Goal: Find contact information: Find contact information

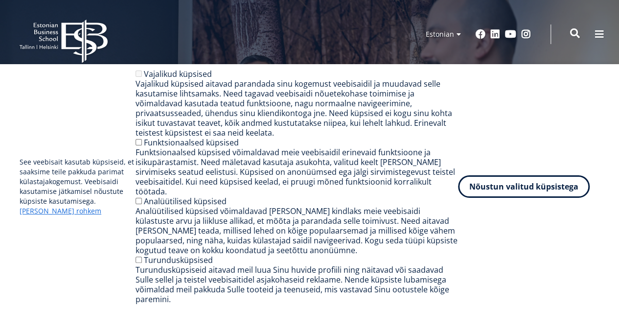
click at [574, 31] on span at bounding box center [575, 33] width 10 height 10
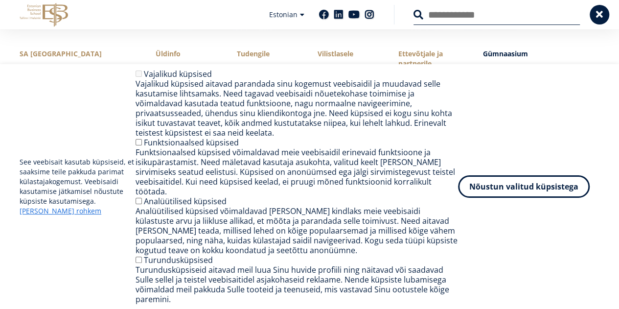
click at [442, 16] on input "Otsing" at bounding box center [496, 14] width 166 height 21
paste input "**********"
click at [448, 14] on input "**********" at bounding box center [496, 14] width 166 height 21
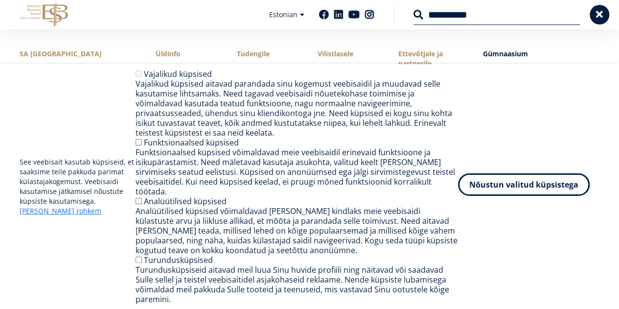
type input "**********"
click at [501, 193] on button "Nõustun valitud küpsistega" at bounding box center [524, 184] width 132 height 23
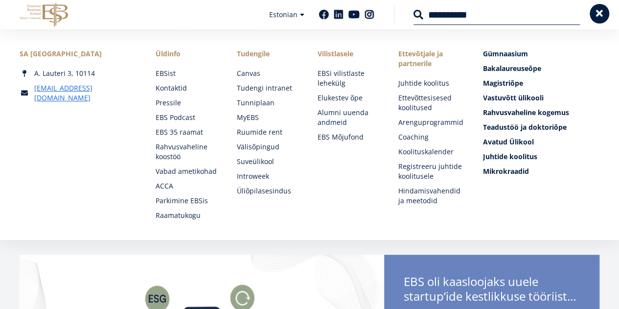
click at [602, 10] on span at bounding box center [599, 14] width 10 height 10
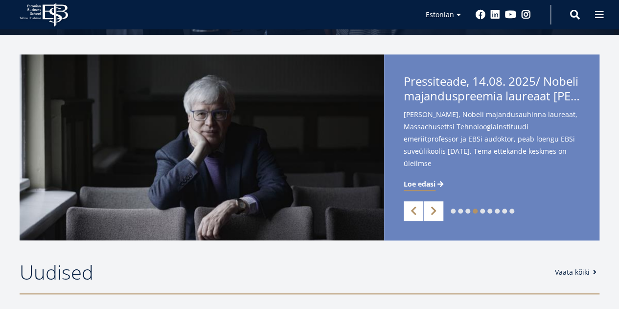
scroll to position [196, 0]
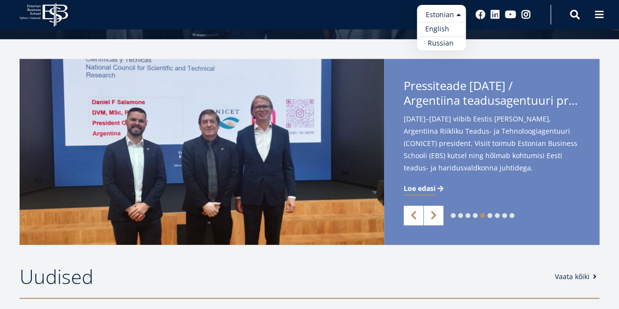
click at [437, 26] on link "English" at bounding box center [441, 29] width 49 height 14
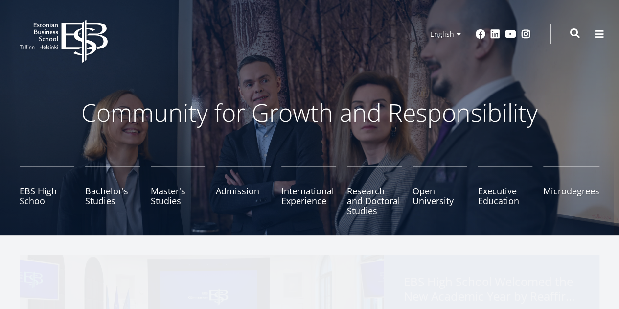
click at [575, 32] on span at bounding box center [575, 33] width 10 height 10
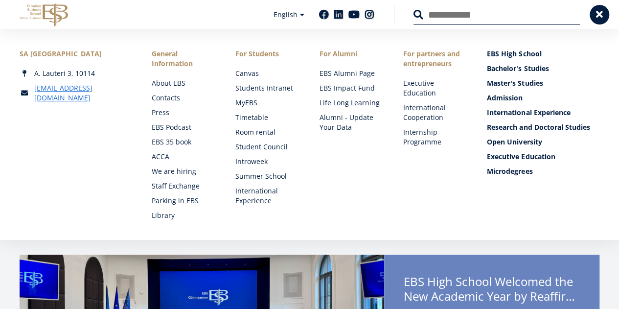
click at [434, 16] on input "Search" at bounding box center [496, 14] width 166 height 21
paste input "**********"
click at [449, 12] on input "**********" at bounding box center [496, 14] width 166 height 21
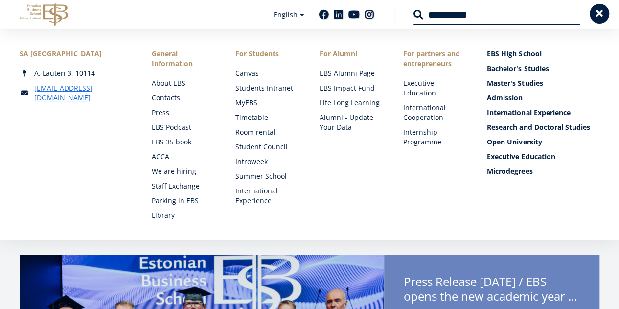
type input "**********"
click at [598, 12] on span at bounding box center [599, 14] width 10 height 10
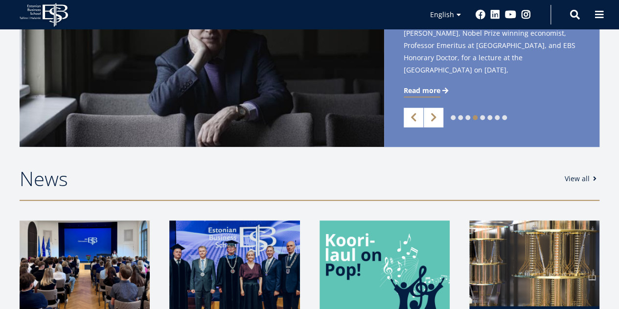
scroll to position [147, 0]
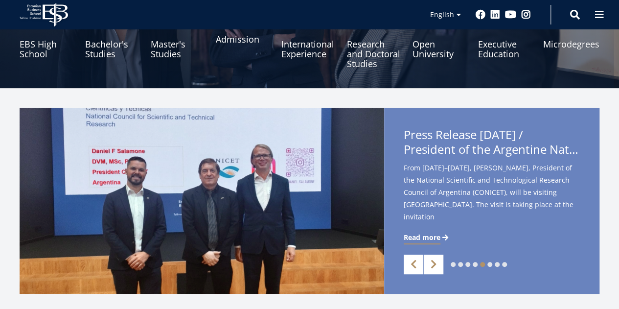
click at [240, 38] on link "Admission" at bounding box center [243, 44] width 55 height 49
click at [36, 40] on link "EBS High School" at bounding box center [47, 44] width 55 height 49
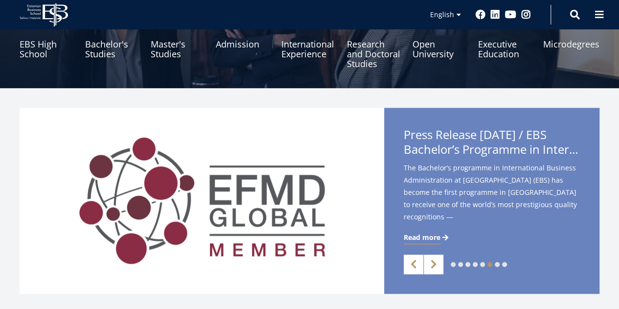
click at [40, 10] on icon at bounding box center [33, 9] width 13 height 2
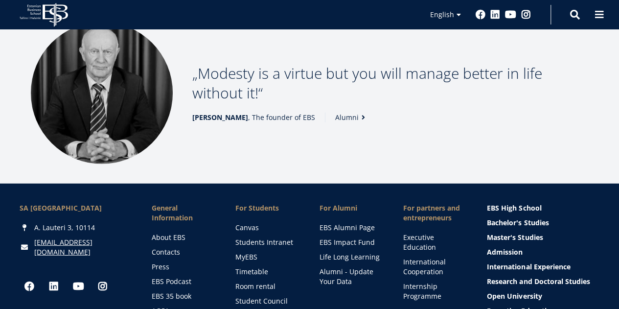
scroll to position [1321, 0]
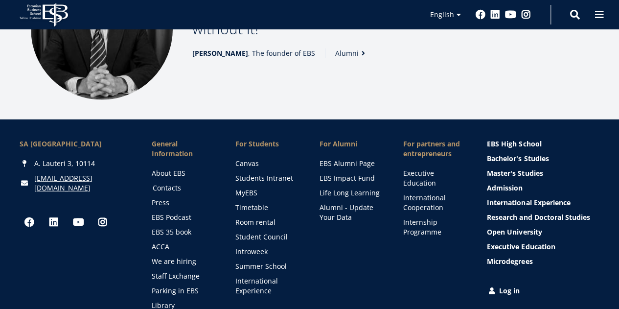
click at [169, 183] on link "Contacts" at bounding box center [185, 188] width 64 height 10
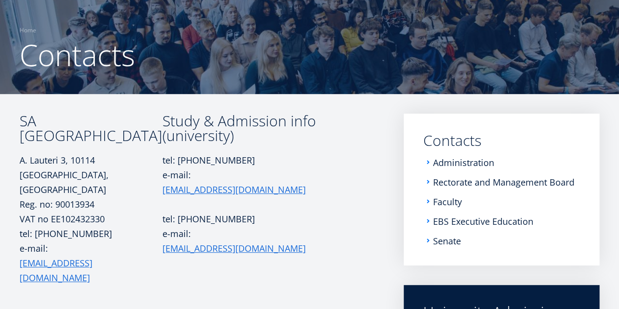
scroll to position [98, 0]
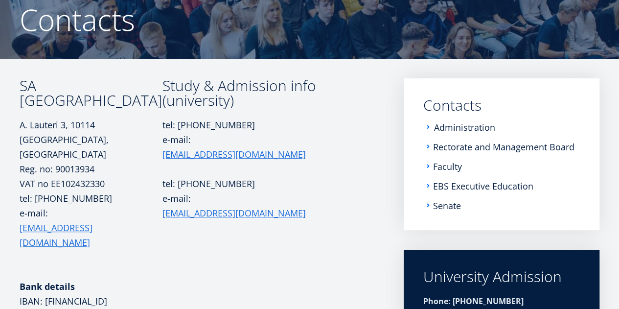
click at [456, 125] on link "Administration" at bounding box center [464, 127] width 61 height 10
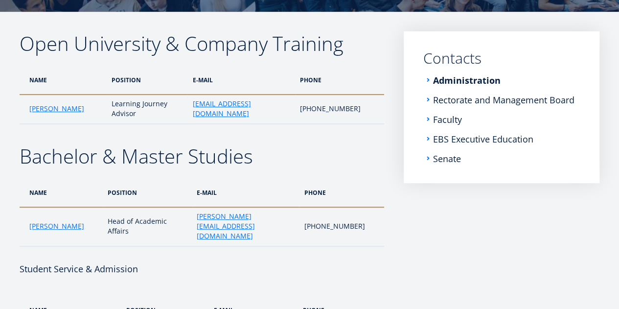
scroll to position [129, 0]
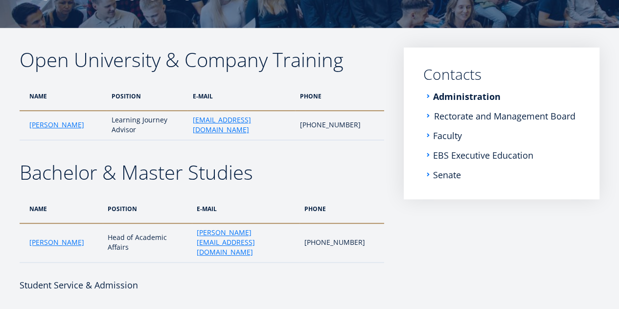
click at [494, 112] on link "Rectorate and Management Board" at bounding box center [504, 116] width 141 height 10
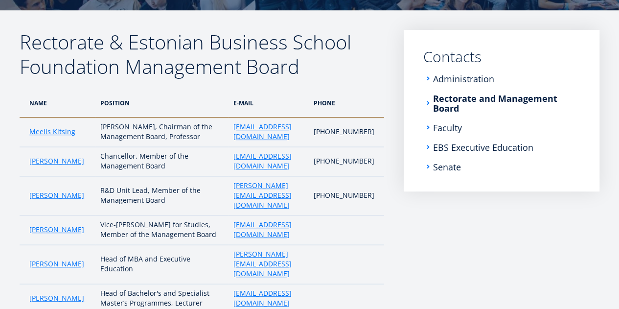
scroll to position [96, 0]
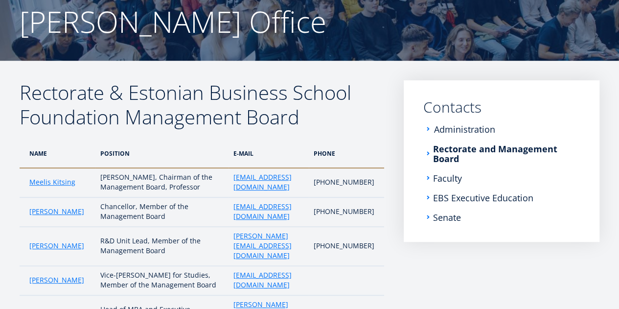
click at [457, 128] on link "Administration" at bounding box center [464, 129] width 61 height 10
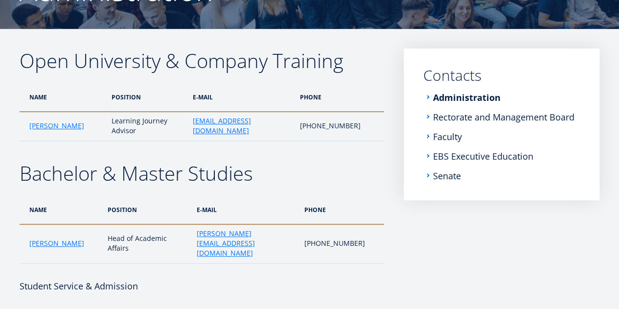
scroll to position [147, 0]
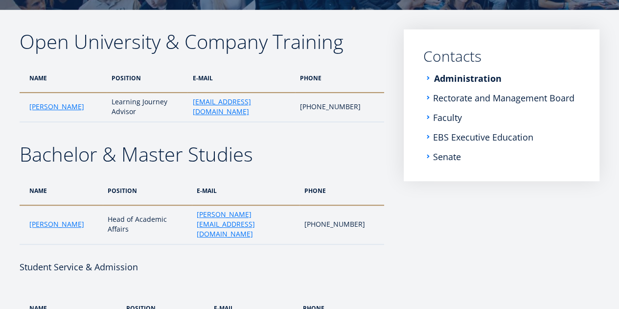
click at [459, 75] on link "Administration" at bounding box center [468, 78] width 68 height 10
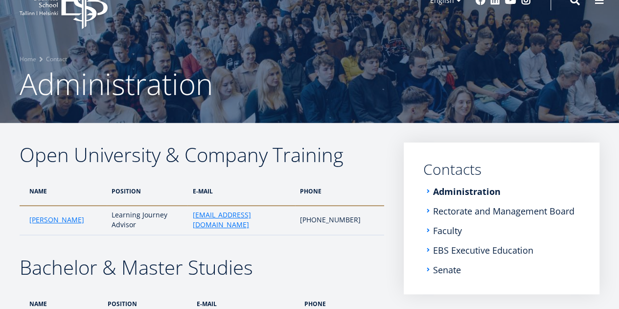
scroll to position [49, 0]
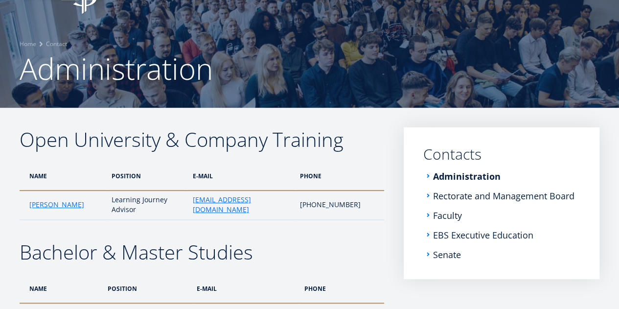
click at [449, 45] on ol "Home Contact" at bounding box center [310, 44] width 580 height 10
